Goal: Task Accomplishment & Management: Manage account settings

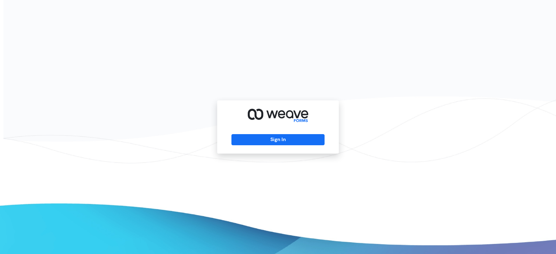
click at [307, 146] on div "Sign In" at bounding box center [278, 126] width 122 height 53
click at [303, 143] on button "Sign In" at bounding box center [277, 139] width 93 height 11
